Goal: Use online tool/utility: Utilize a website feature to perform a specific function

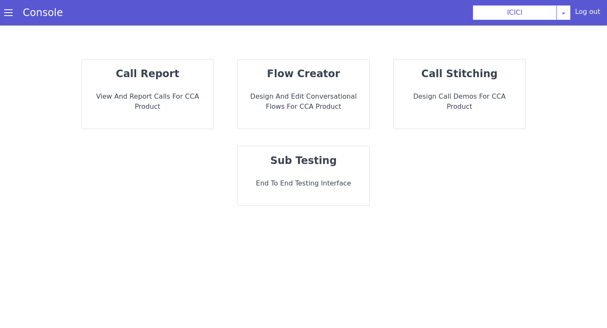
click at [310, 170] on div "sub testing End to End Testing Interface" at bounding box center [303, 175] width 131 height 59
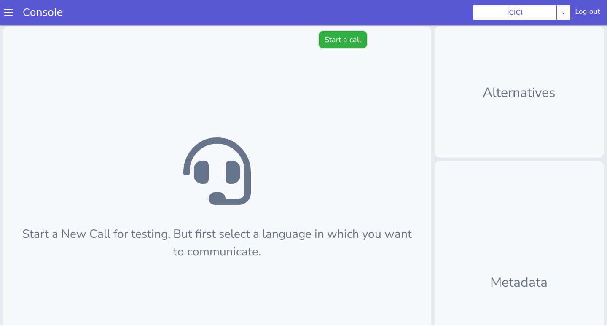
click at [334, 33] on button "Start a call" at bounding box center [343, 39] width 48 height 17
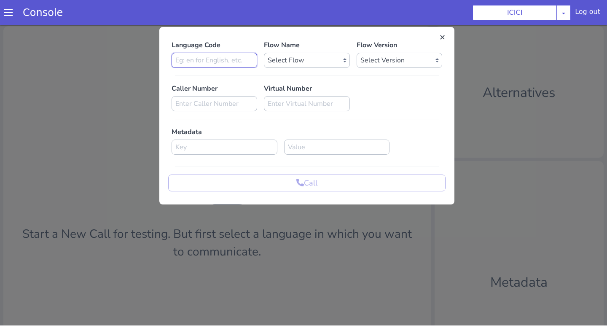
click at [226, 58] on input at bounding box center [215, 60] width 86 height 15
type input "en"
click at [303, 56] on select "Select Flow sachin_testing icici_test_import_1 icici_test icici_dummy infra_tes…" at bounding box center [307, 60] width 86 height 15
select select "b03a4faf-32c3-4c7e-b817-7f3662e43ade"
click at [264, 53] on select "Select Flow sachin_testing icici_test_import_1 icici_test icici_dummy infra_tes…" at bounding box center [307, 60] width 86 height 15
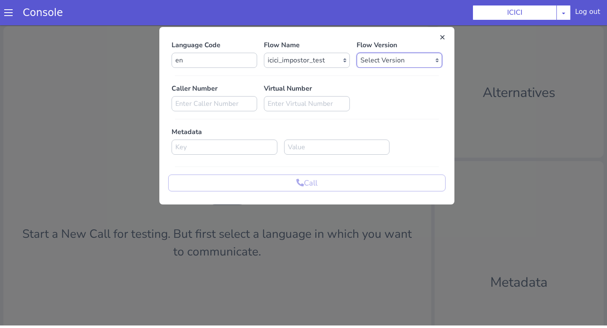
click at [370, 62] on select "Select Version 0.0.53 0.0.52 0.0.51 0.0.50 0.0.49 0.0.48 0.0.47 0.0.46 0.0.45 0…" at bounding box center [400, 60] width 86 height 15
select select "0.0.53"
click at [357, 53] on select "Select Version 0.0.53 0.0.52 0.0.51 0.0.50 0.0.49 0.0.48 0.0.47 0.0.46 0.0.45 0…" at bounding box center [400, 60] width 86 height 15
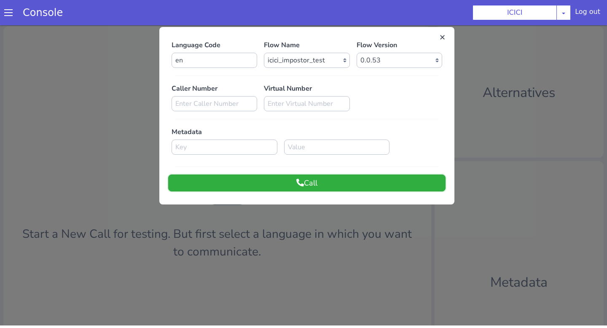
click at [332, 181] on button "Call" at bounding box center [306, 182] width 277 height 17
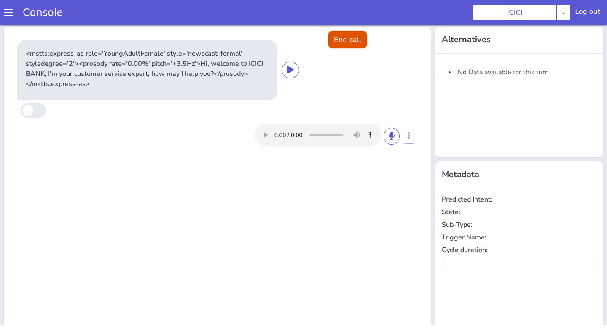
click at [337, 42] on button "End call" at bounding box center [347, 39] width 38 height 17
